Goal: Transaction & Acquisition: Purchase product/service

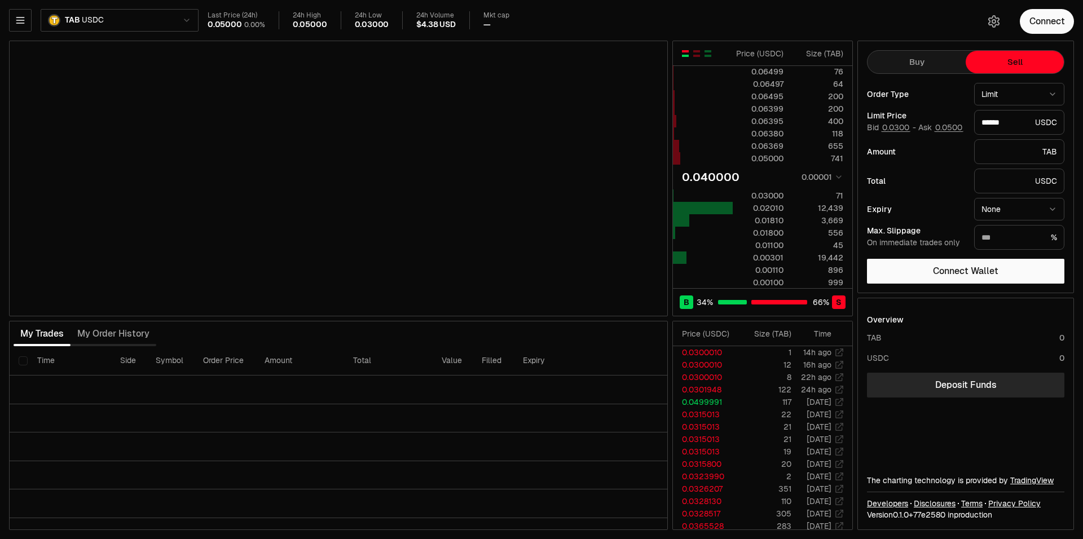
click at [528, 22] on div "Last Price (24h) 0.05000 0.00% 24h High 0.05000 24h Low 0.03000 24h Volume $4.3…" at bounding box center [587, 20] width 758 height 19
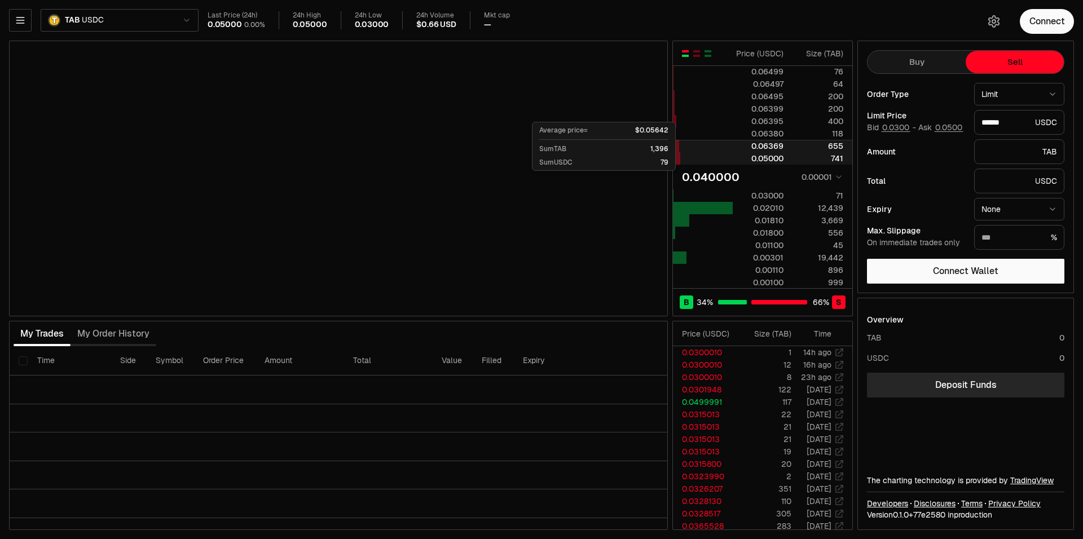
click at [815, 148] on div "655" at bounding box center [818, 145] width 50 height 11
click at [840, 144] on div "655" at bounding box center [818, 145] width 50 height 11
click at [763, 144] on div "0.06369" at bounding box center [759, 145] width 50 height 11
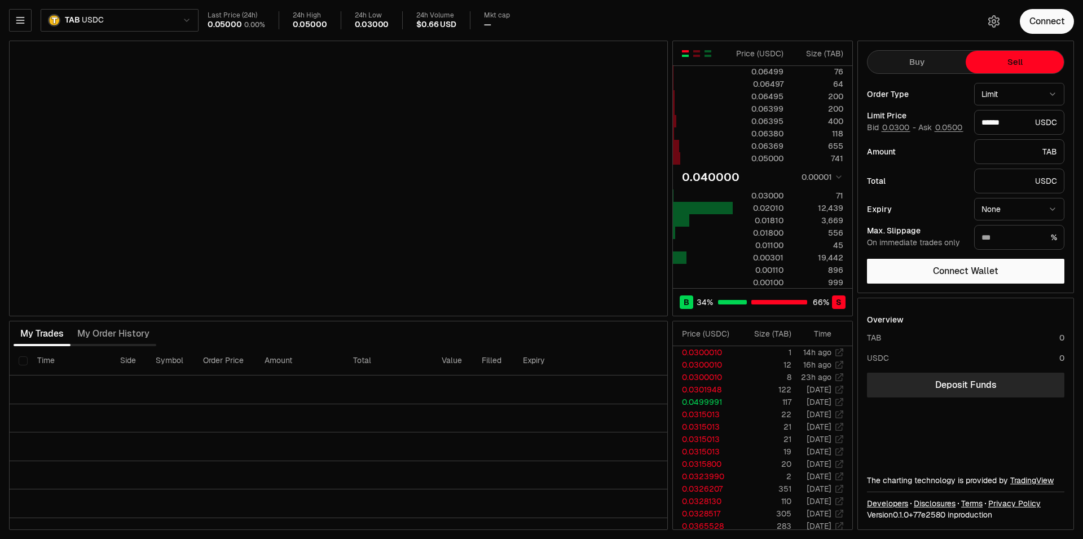
click at [681, 53] on button "button" at bounding box center [685, 53] width 9 height 9
click at [683, 54] on div "button" at bounding box center [685, 53] width 7 height 7
click at [690, 55] on div at bounding box center [697, 53] width 32 height 9
click at [705, 55] on div "button" at bounding box center [708, 56] width 7 height 2
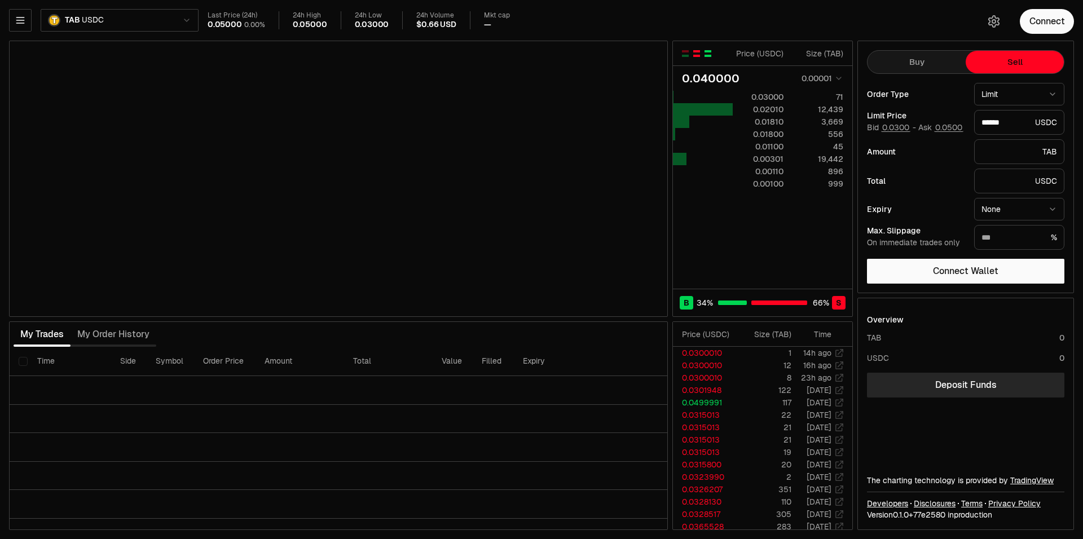
click at [699, 52] on div "button" at bounding box center [696, 53] width 7 height 7
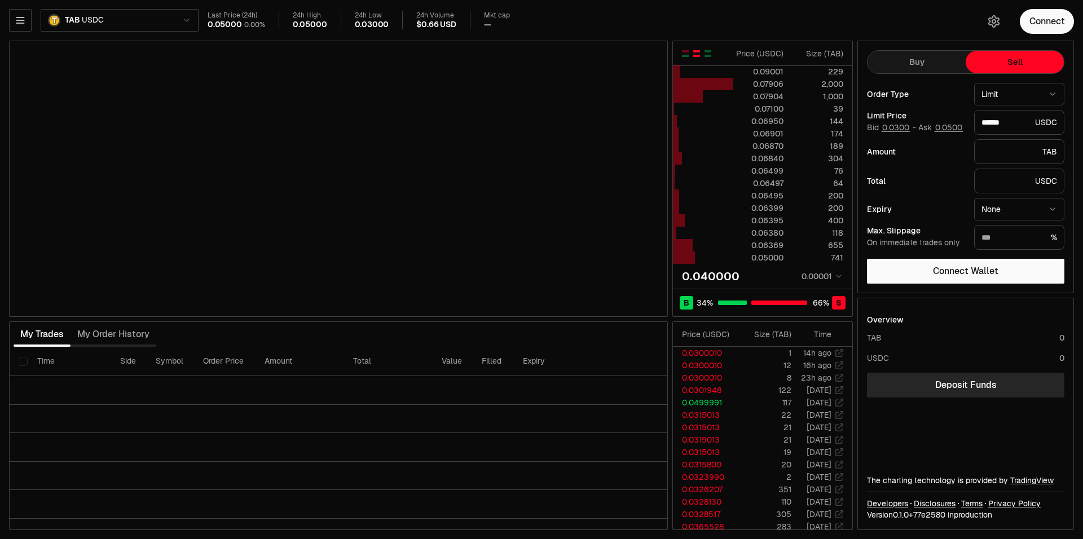
click at [690, 54] on div at bounding box center [697, 53] width 32 height 9
click at [708, 56] on div "button" at bounding box center [708, 56] width 7 height 2
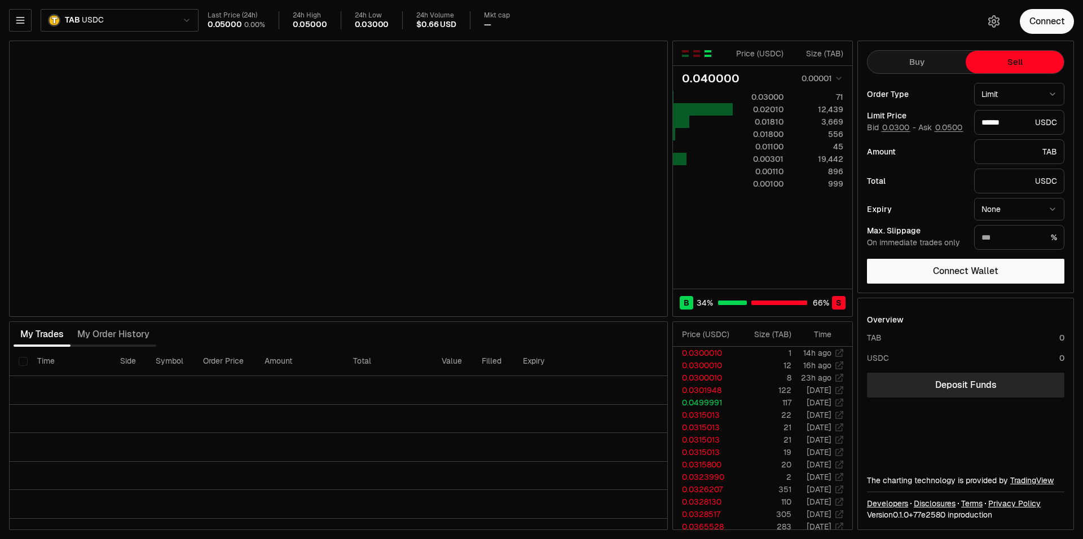
click at [695, 60] on th at bounding box center [703, 53] width 60 height 25
click at [701, 57] on button "button" at bounding box center [696, 53] width 9 height 9
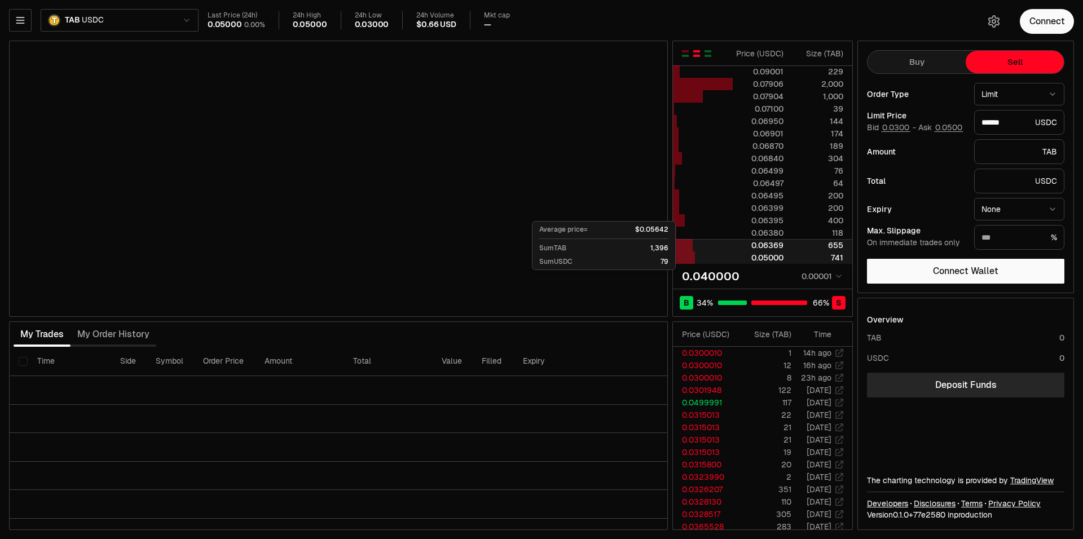
click at [786, 247] on div at bounding box center [763, 245] width 60 height 11
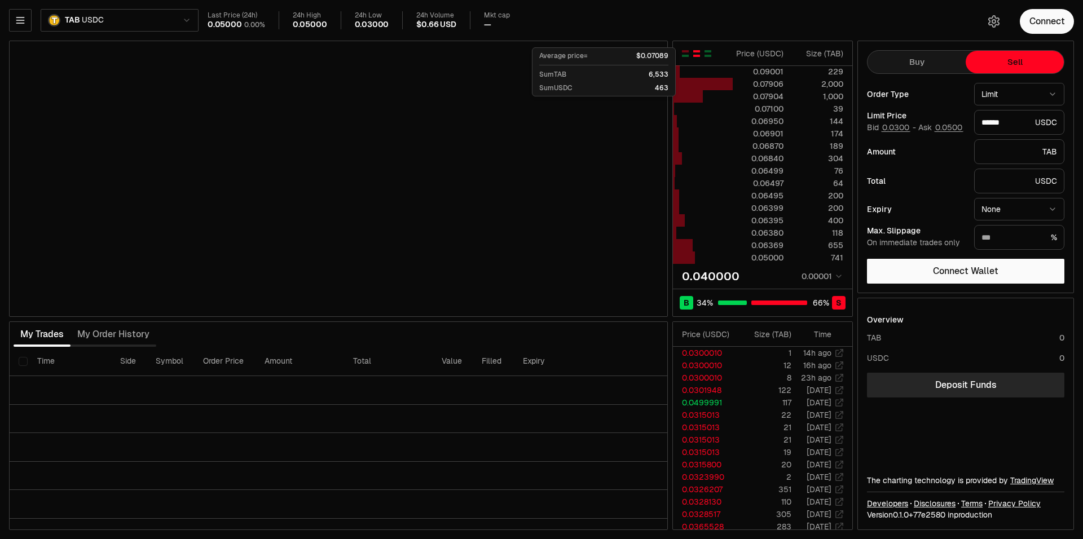
click at [686, 59] on th at bounding box center [703, 53] width 60 height 25
click at [687, 56] on div "button" at bounding box center [685, 56] width 7 height 2
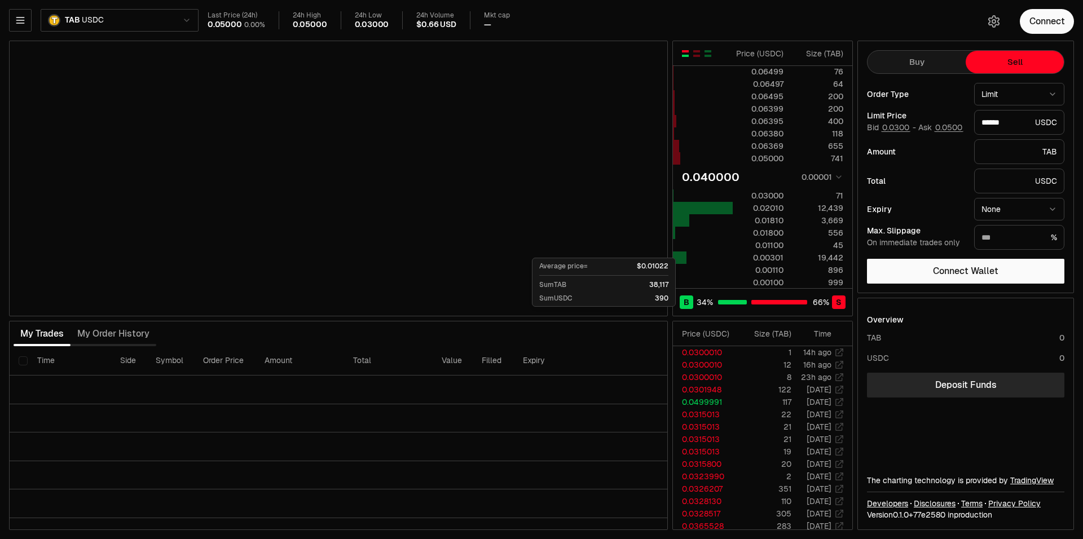
click at [684, 308] on div "B 34 % 66 % S" at bounding box center [762, 302] width 179 height 28
click at [751, 303] on div "B 34 % 66 % S" at bounding box center [762, 302] width 179 height 28
click at [841, 301] on span "S" at bounding box center [839, 302] width 6 height 11
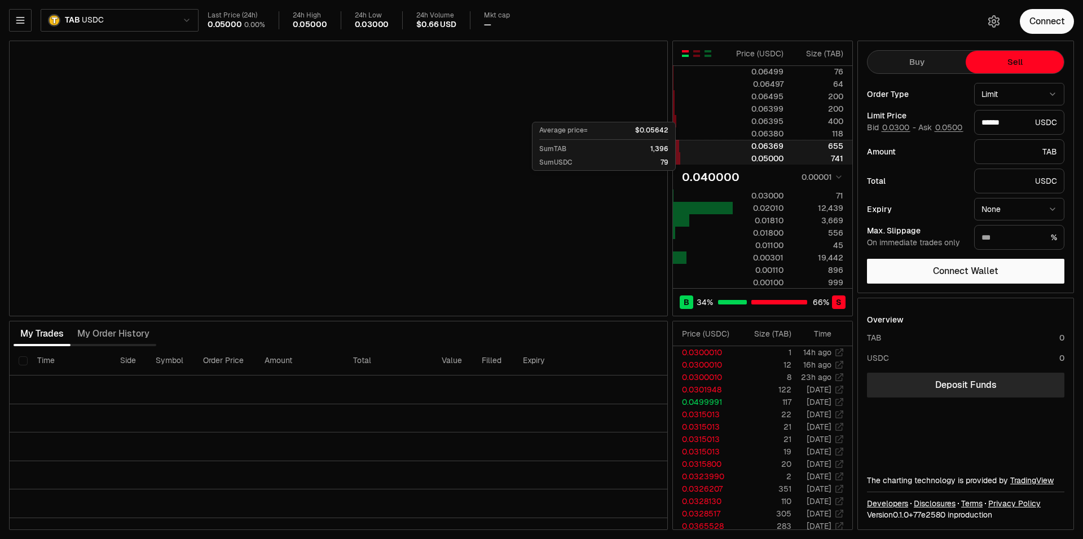
click at [824, 151] on div "655" at bounding box center [818, 145] width 50 height 11
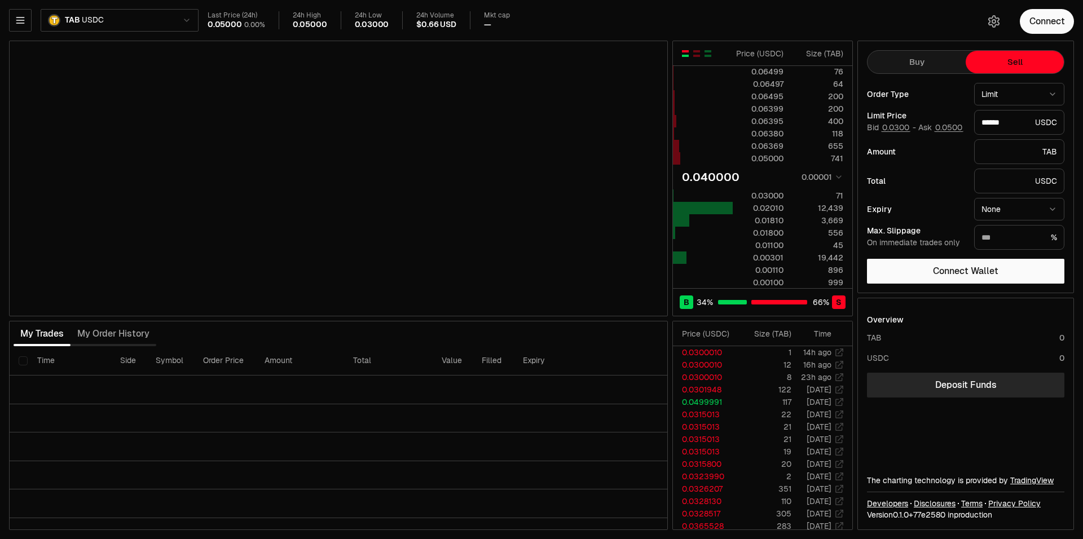
click at [916, 102] on div "Order Type Limit ***** ******" at bounding box center [965, 94] width 197 height 23
click at [897, 128] on button "0.0300" at bounding box center [895, 127] width 29 height 9
click at [935, 135] on div "Order Type Limit ***** ****** Limit Price Bid 0.0300 - Ask 0.0500 ******** USDC…" at bounding box center [965, 166] width 197 height 167
click at [945, 128] on button "0.0500" at bounding box center [948, 127] width 29 height 9
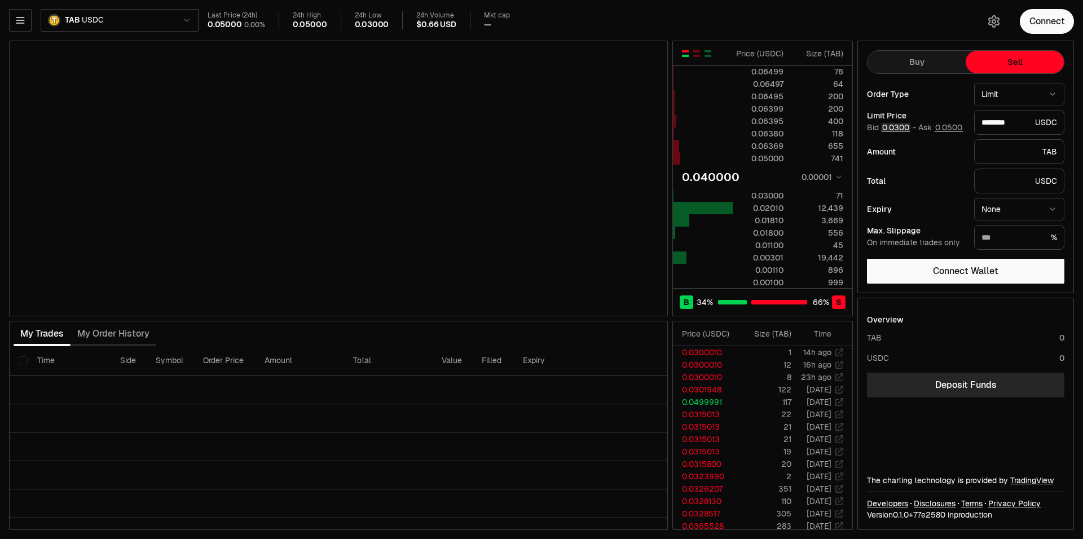
click at [897, 124] on button "0.0300" at bounding box center [895, 127] width 29 height 9
type input "********"
click at [897, 124] on button "0.0300" at bounding box center [895, 127] width 29 height 9
click at [717, 31] on div "Last Price (24h) 0.05000 0.00% 24h High 0.05000 24h Low 0.03000 24h Volume $0.6…" at bounding box center [587, 23] width 758 height 24
click at [780, 17] on div "Last Price (24h) 0.05000 0.00% 24h High 0.05000 24h Low 0.03000 24h Volume $0.6…" at bounding box center [587, 20] width 758 height 19
